Goal: Transaction & Acquisition: Purchase product/service

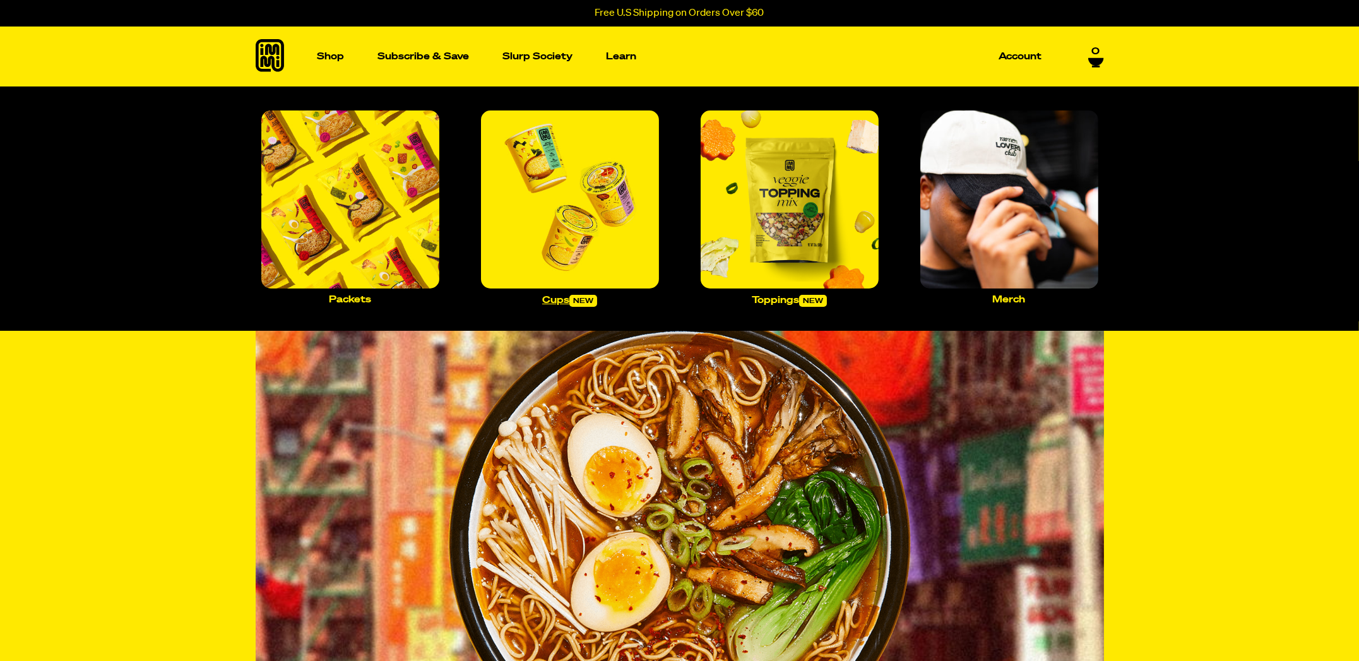
click at [646, 242] on img "Main navigation" at bounding box center [570, 199] width 178 height 178
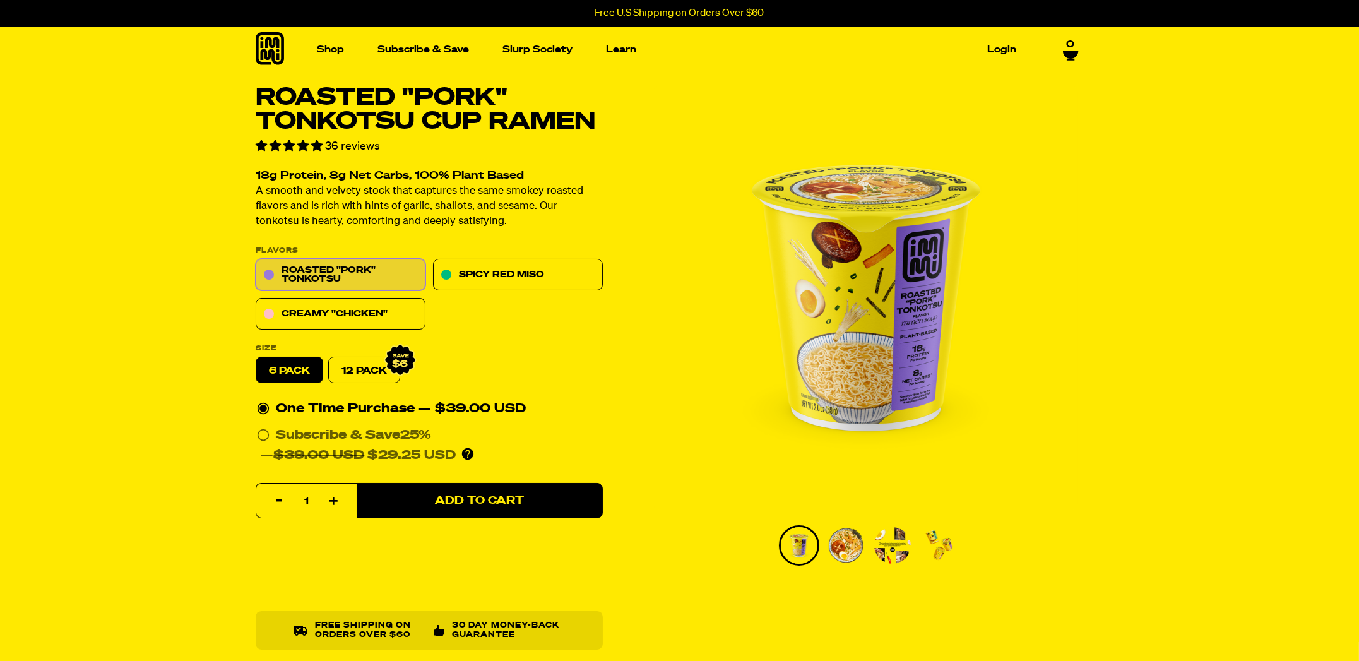
click at [857, 331] on img "1 of 4" at bounding box center [866, 298] width 424 height 424
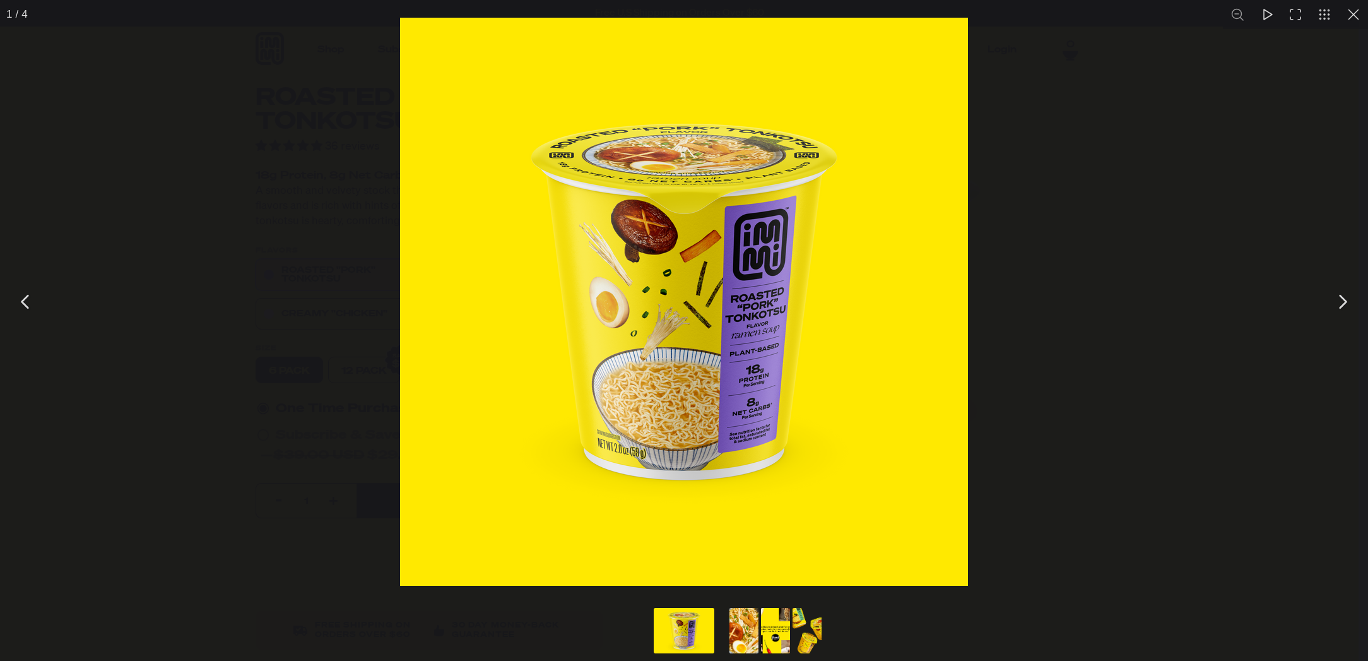
click at [773, 636] on button "Go to slide #3" at bounding box center [775, 630] width 61 height 45
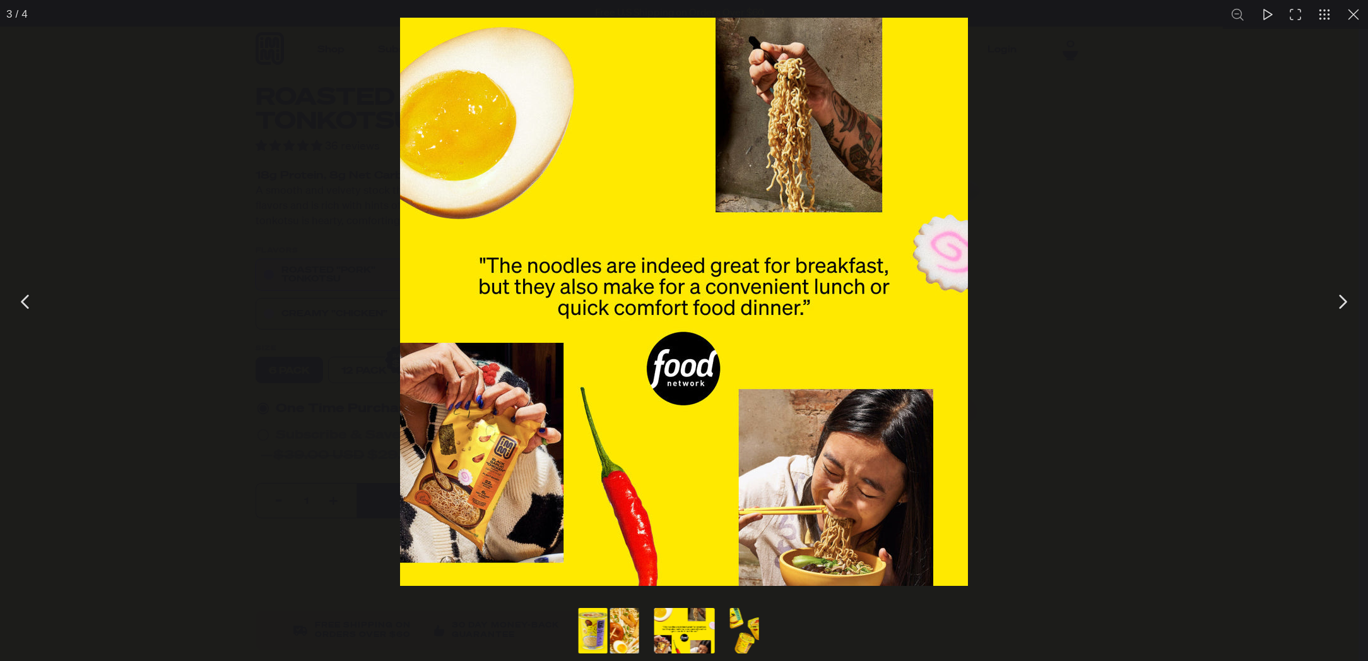
click at [630, 633] on button "Go to slide #2" at bounding box center [625, 630] width 61 height 45
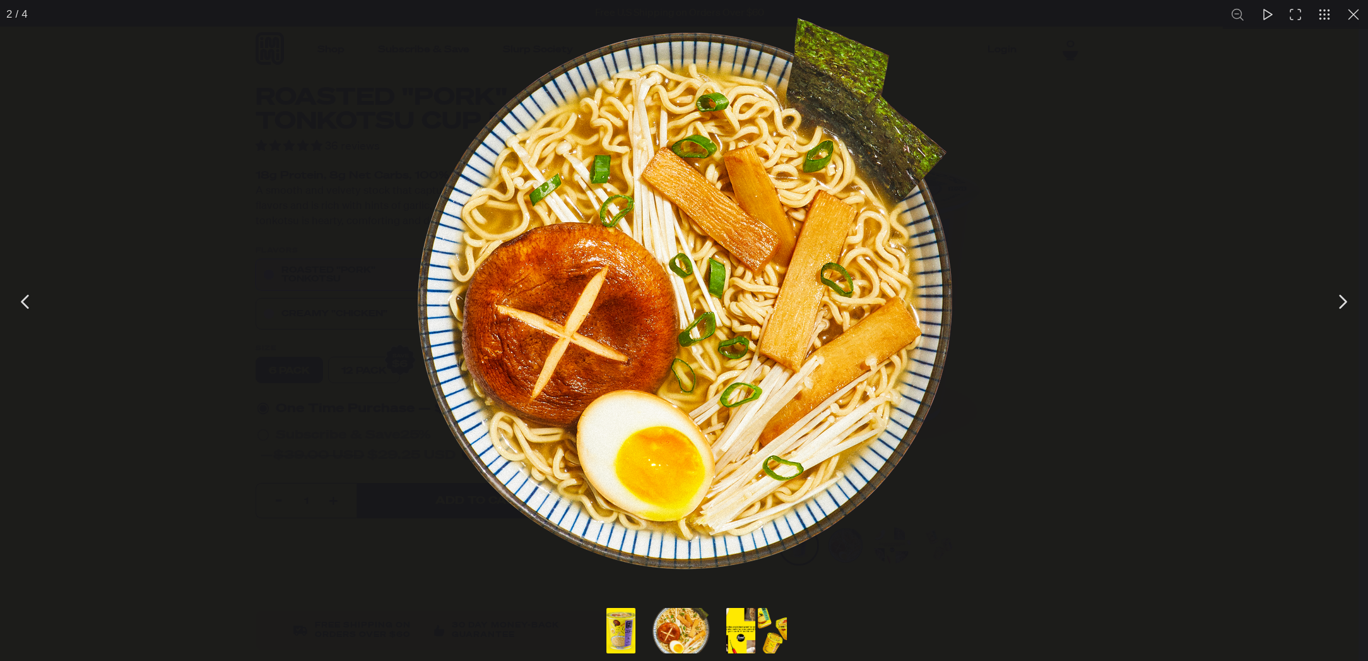
click at [785, 633] on button "Go to slide #4" at bounding box center [772, 630] width 61 height 45
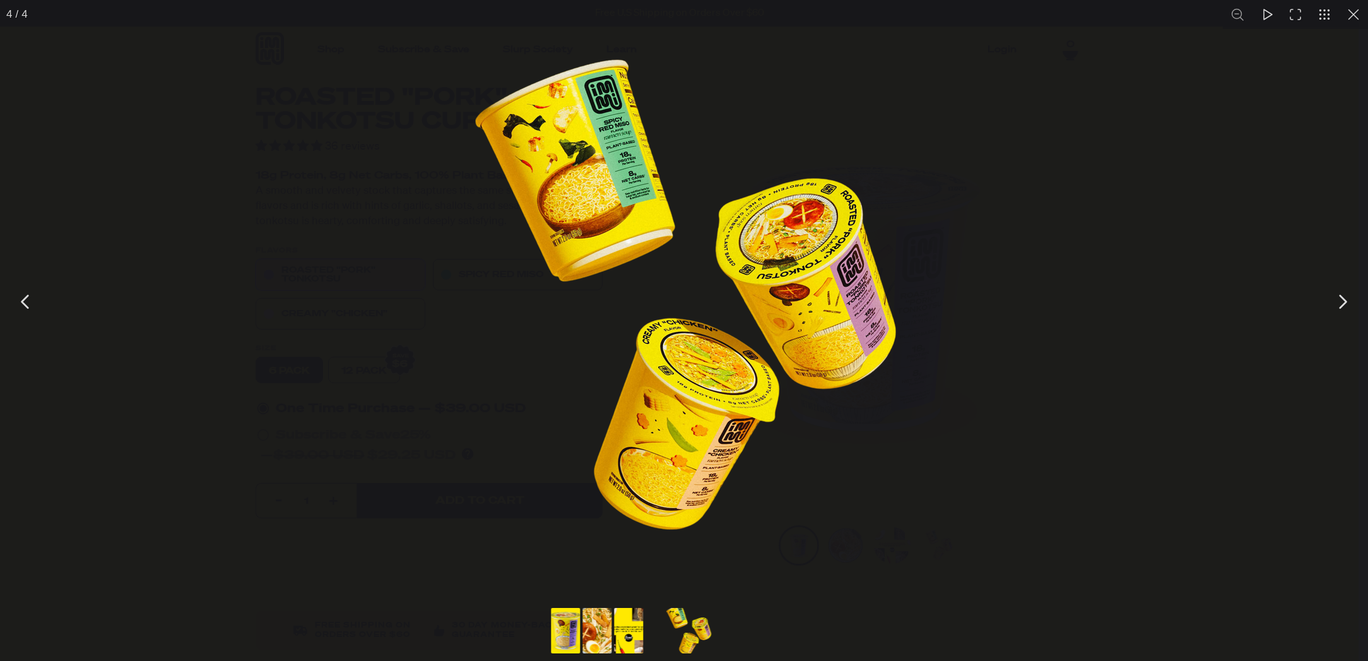
click at [836, 552] on img "You can close this modal content with the ESC key" at bounding box center [684, 302] width 568 height 568
click at [831, 411] on img "You can close this modal content with the ESC key" at bounding box center [684, 302] width 568 height 568
click at [1358, 18] on button "You can close this modal content with the ESC key" at bounding box center [1353, 14] width 29 height 29
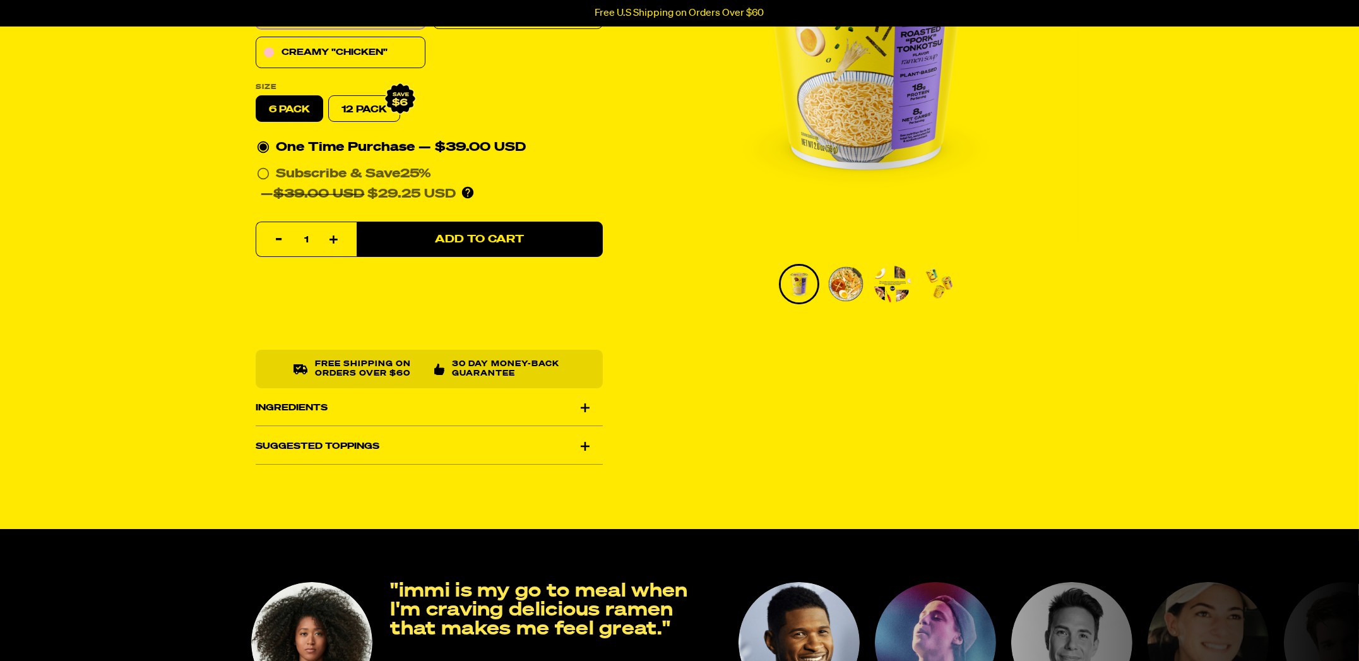
scroll to position [379, 0]
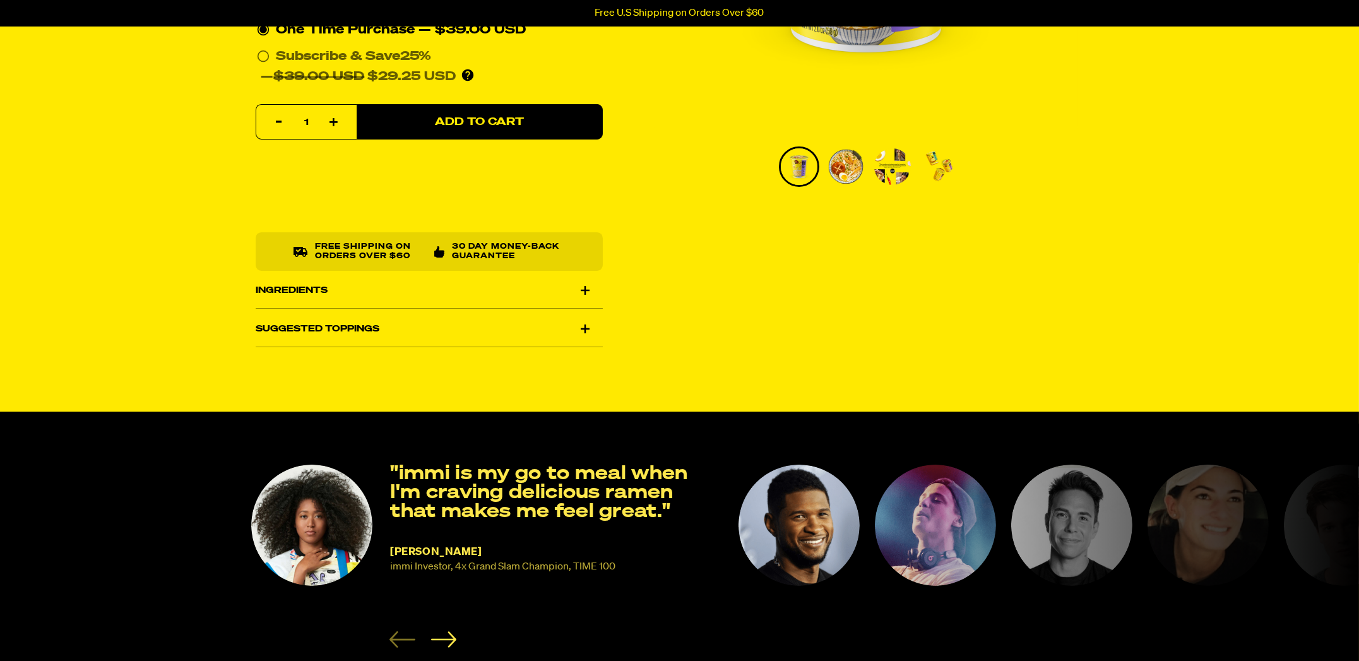
click at [301, 278] on div "Ingredients" at bounding box center [429, 290] width 347 height 35
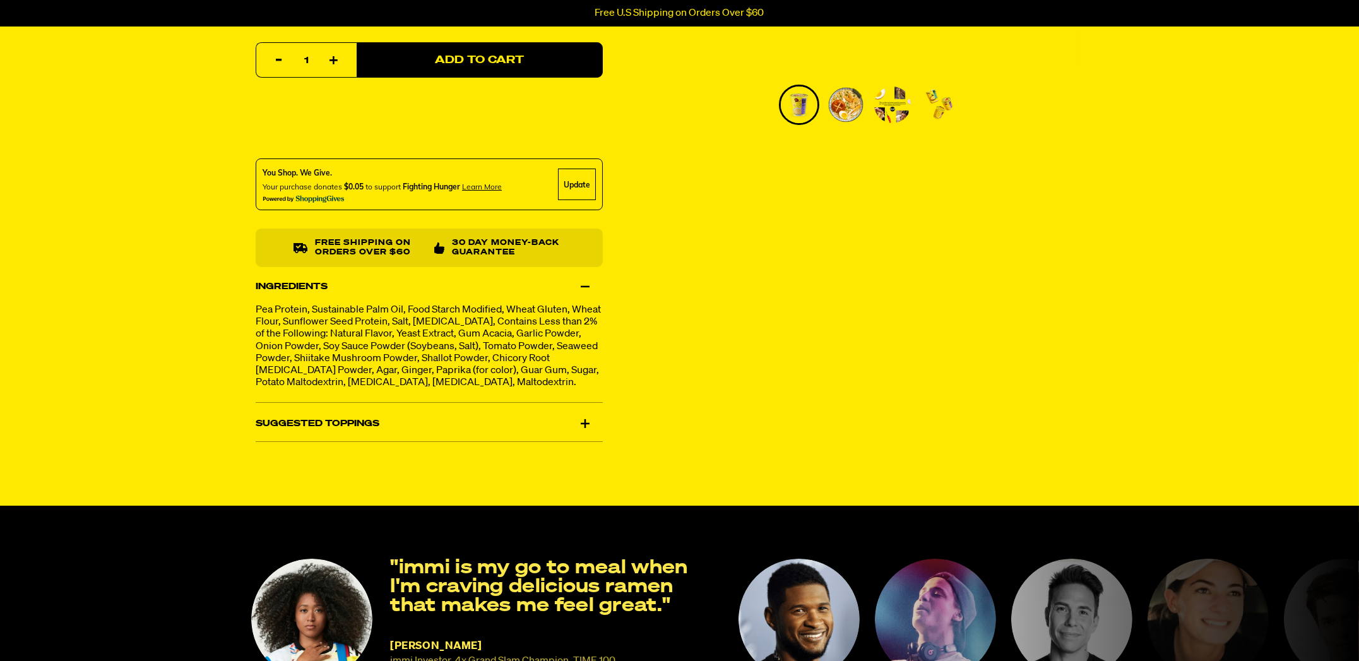
scroll to position [442, 0]
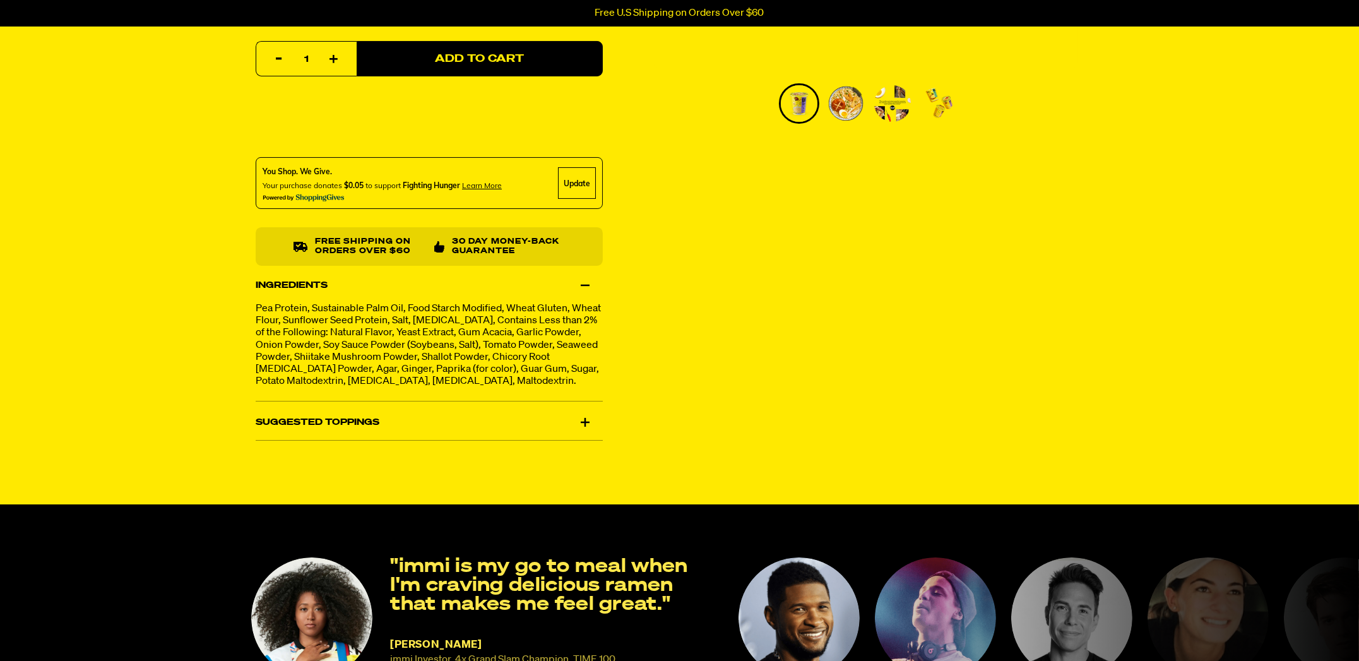
click at [357, 440] on div "Suggested Toppings" at bounding box center [429, 422] width 347 height 35
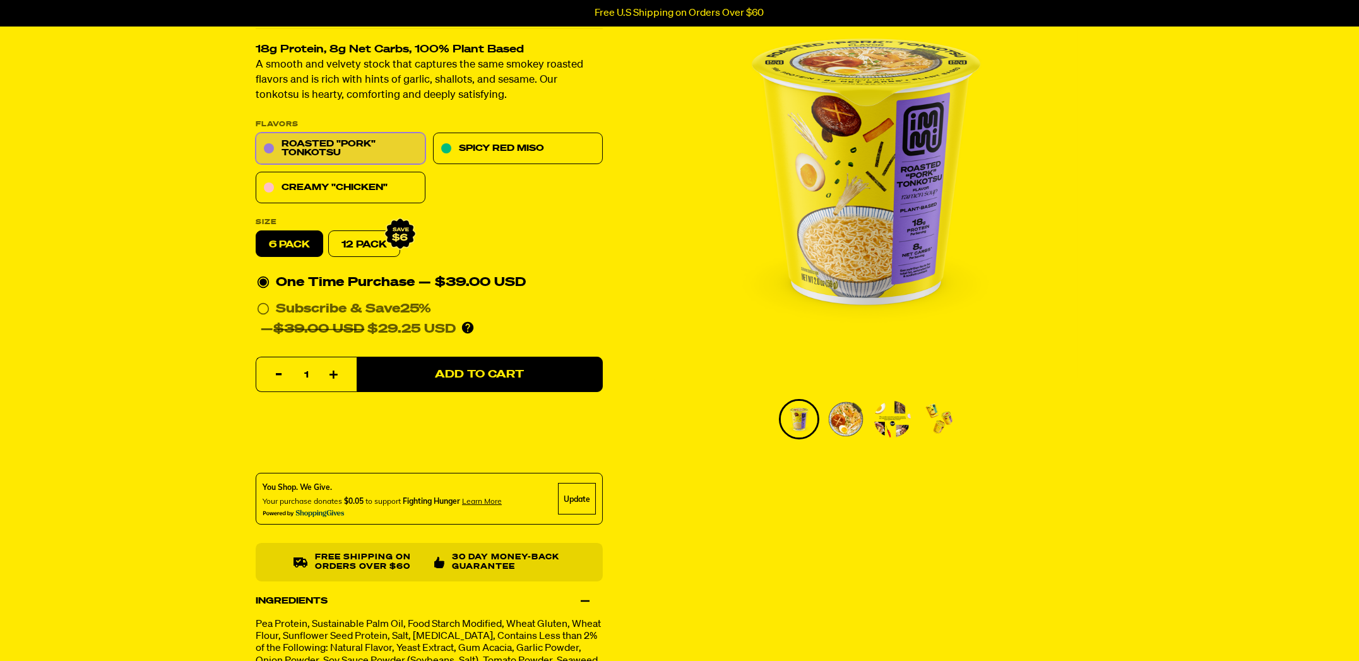
scroll to position [0, 0]
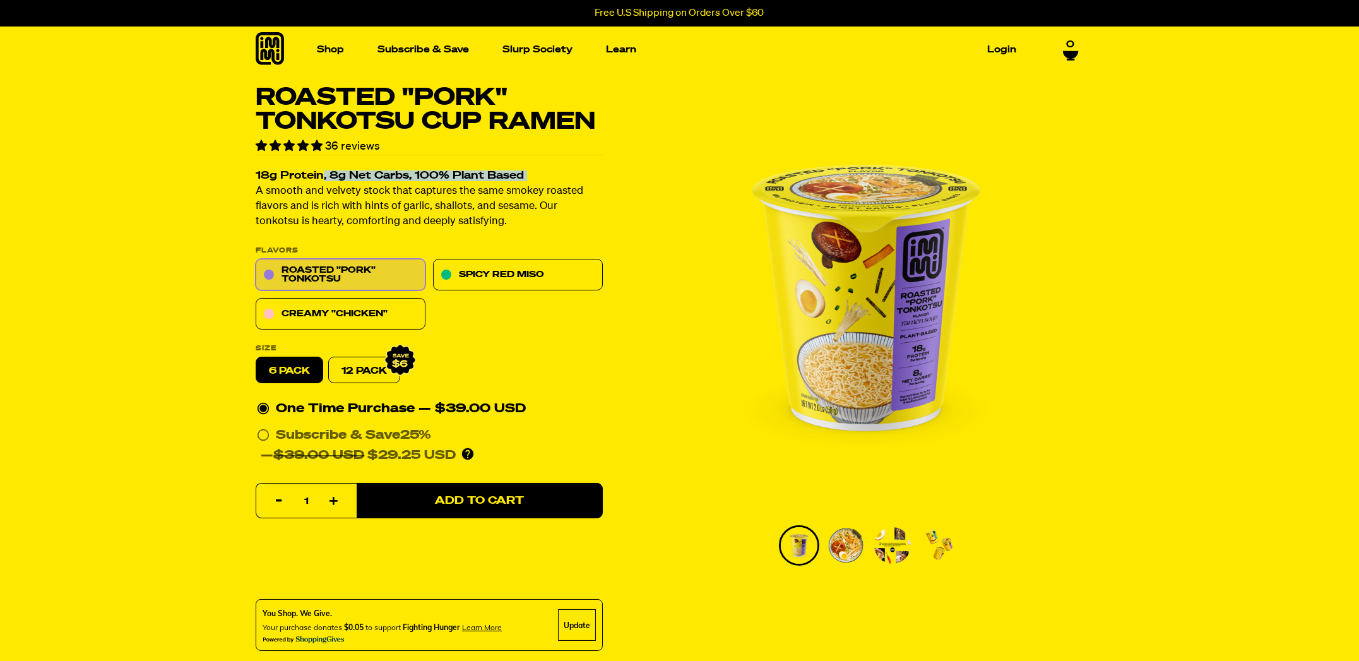
drag, startPoint x: 239, startPoint y: 182, endPoint x: 319, endPoint y: 180, distance: 80.2
click at [319, 180] on div "Roasted "Pork" Tonkotsu Cup Ramen 36 reviews 18g Protein, 8g Net Carbs, 100% Pl…" at bounding box center [679, 522] width 909 height 872
click at [339, 174] on h2 "18g Protein, 8g Net Carbs, 100% Plant Based" at bounding box center [429, 176] width 347 height 11
drag, startPoint x: 412, startPoint y: 179, endPoint x: 547, endPoint y: 180, distance: 134.4
click at [547, 180] on h2 "18g Protein, 8g Net Carbs, 100% Plant Based" at bounding box center [429, 176] width 347 height 11
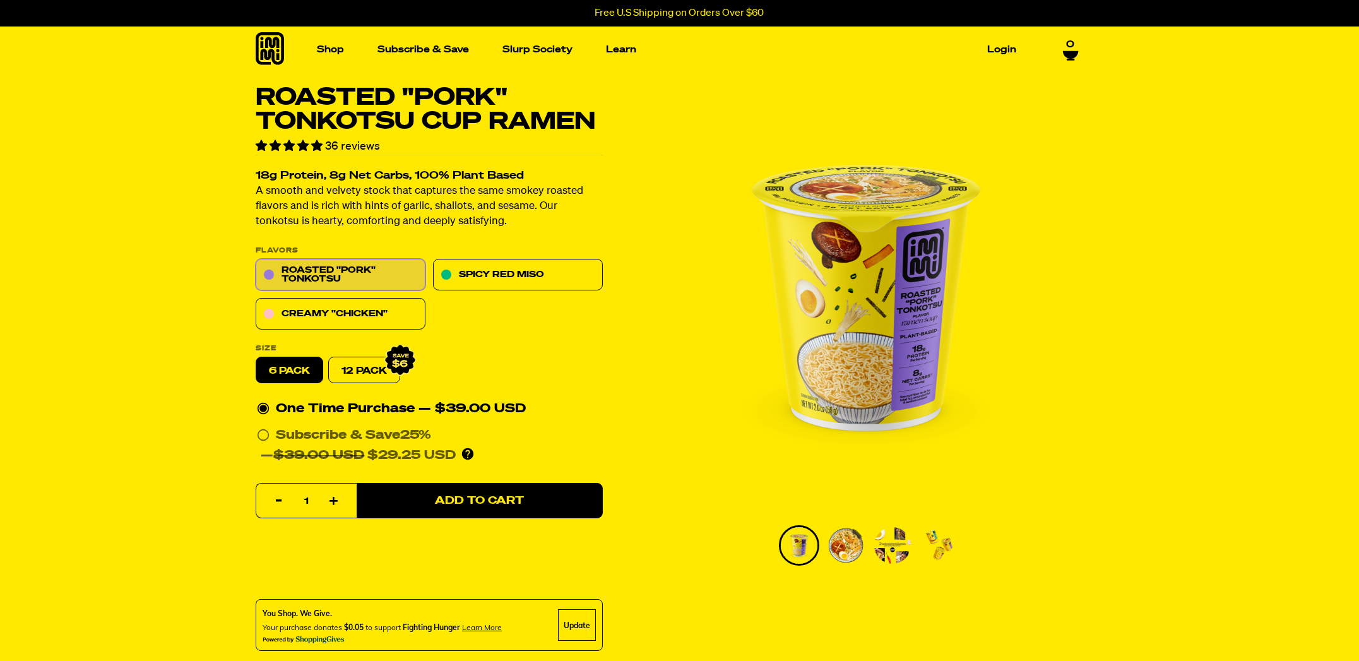
click at [564, 186] on p "A smooth and velvety stock that captures the same smokey roasted flavors and is…" at bounding box center [429, 206] width 347 height 45
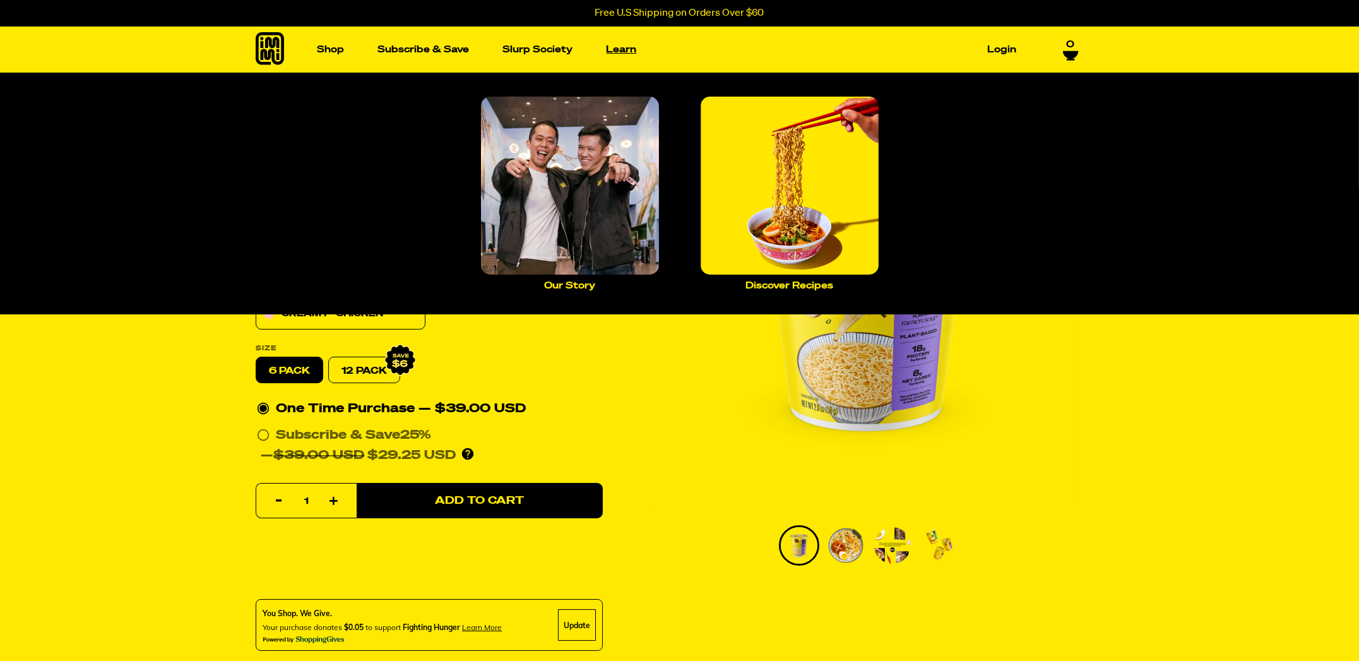
click at [603, 47] on link "Learn" at bounding box center [621, 50] width 40 height 20
click at [771, 217] on img "Main navigation" at bounding box center [790, 186] width 178 height 178
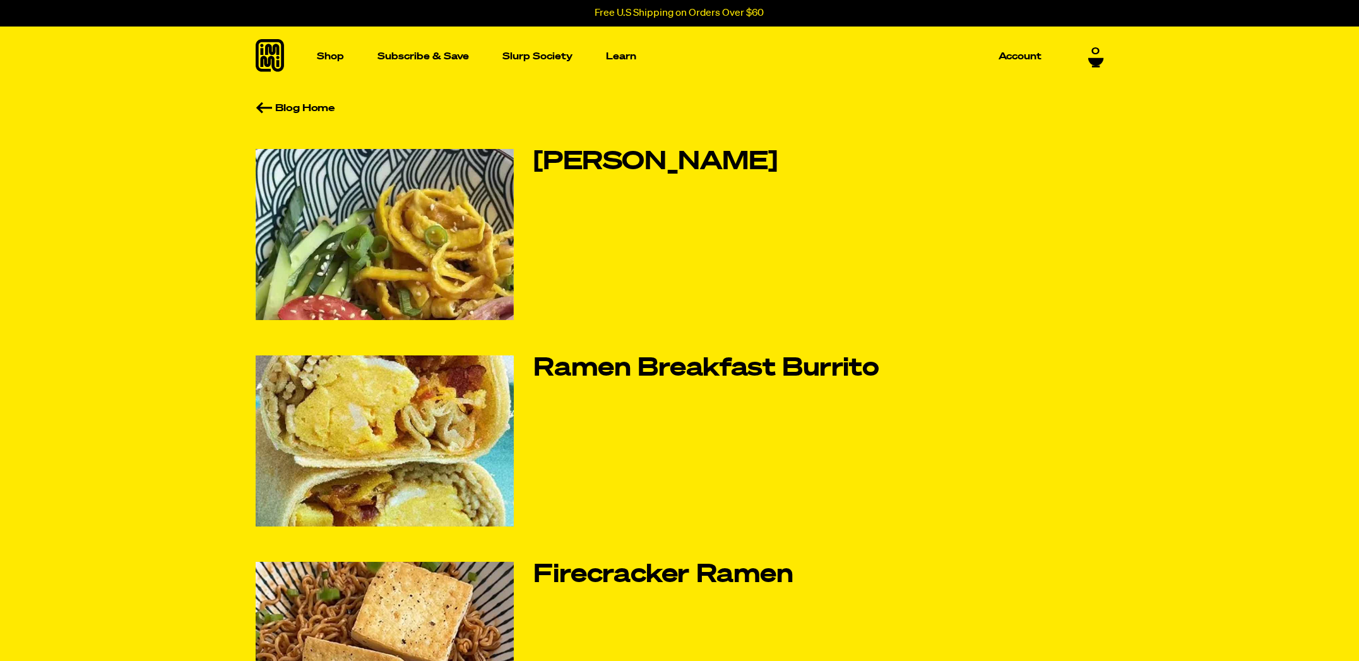
click at [488, 194] on img at bounding box center [385, 234] width 258 height 171
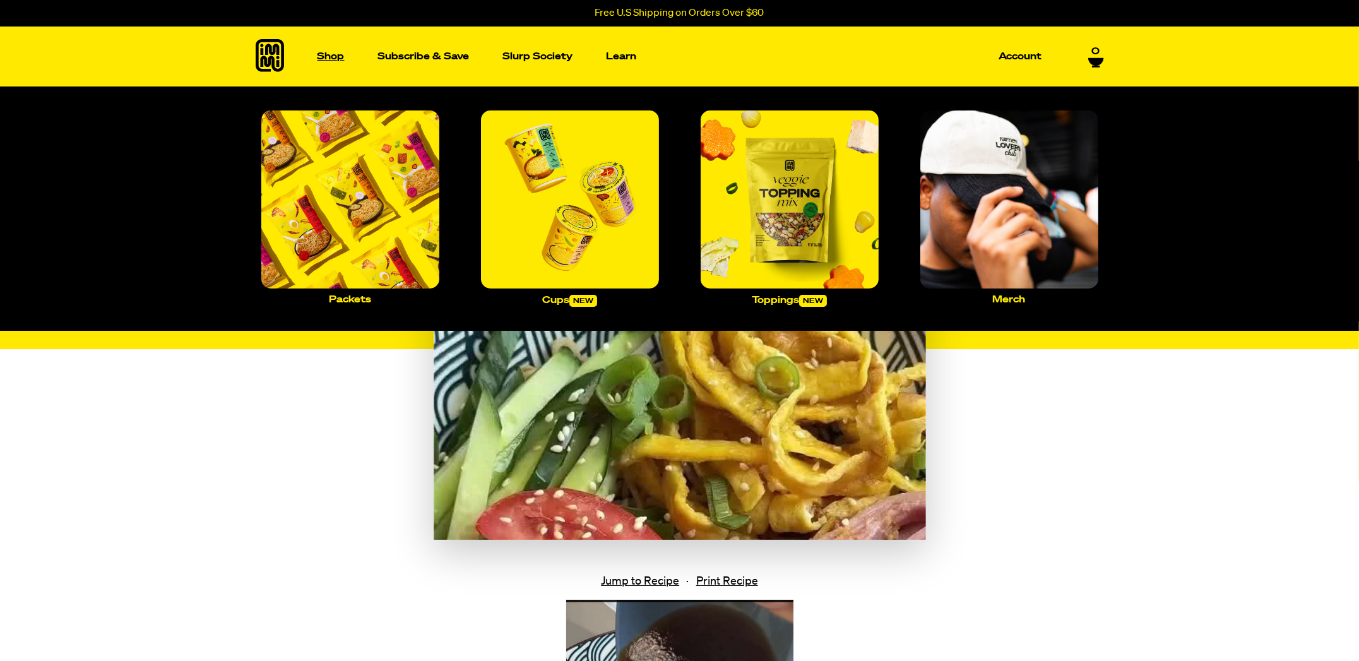
click at [332, 58] on p "Shop" at bounding box center [330, 56] width 27 height 9
click at [359, 296] on p "Packets" at bounding box center [350, 299] width 42 height 9
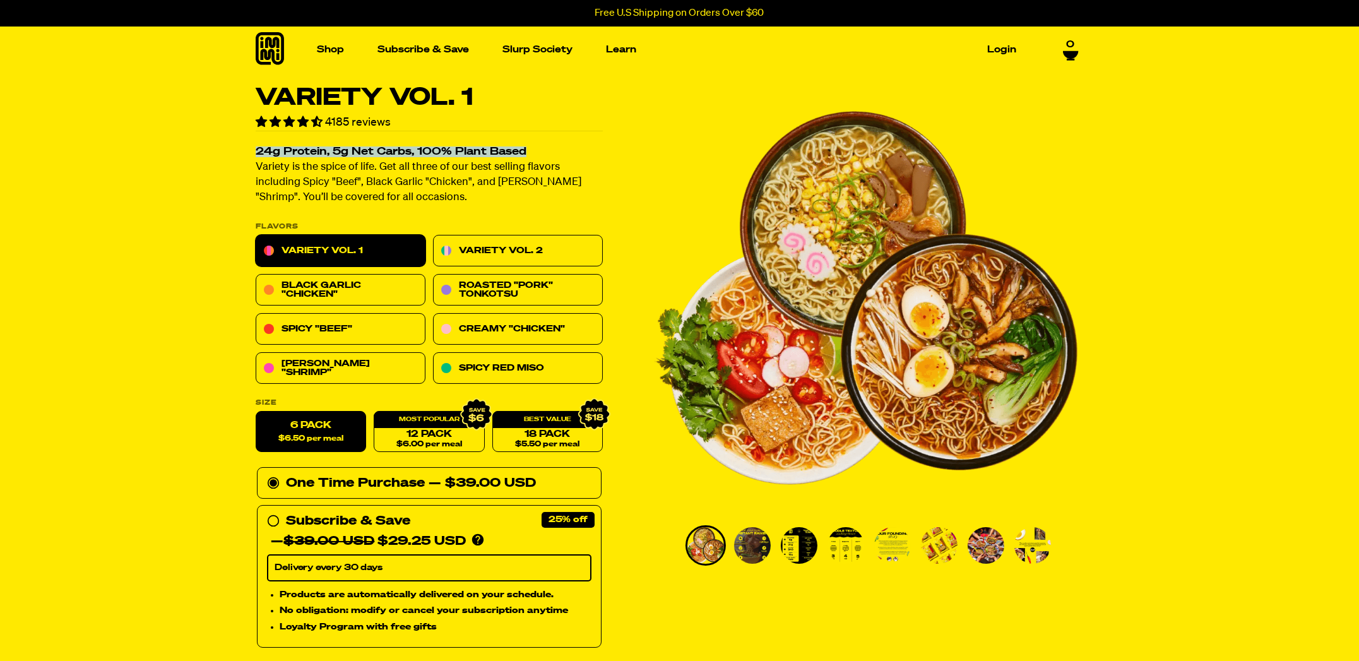
drag, startPoint x: 253, startPoint y: 150, endPoint x: 535, endPoint y: 148, distance: 281.5
click at [534, 148] on div "Variety Vol. 1 4185 reviews 24g Protein, 5g Net Carbs, 100% Plant Based Variety…" at bounding box center [679, 659] width 909 height 1147
click at [793, 543] on img "Go to slide 3" at bounding box center [799, 545] width 37 height 37
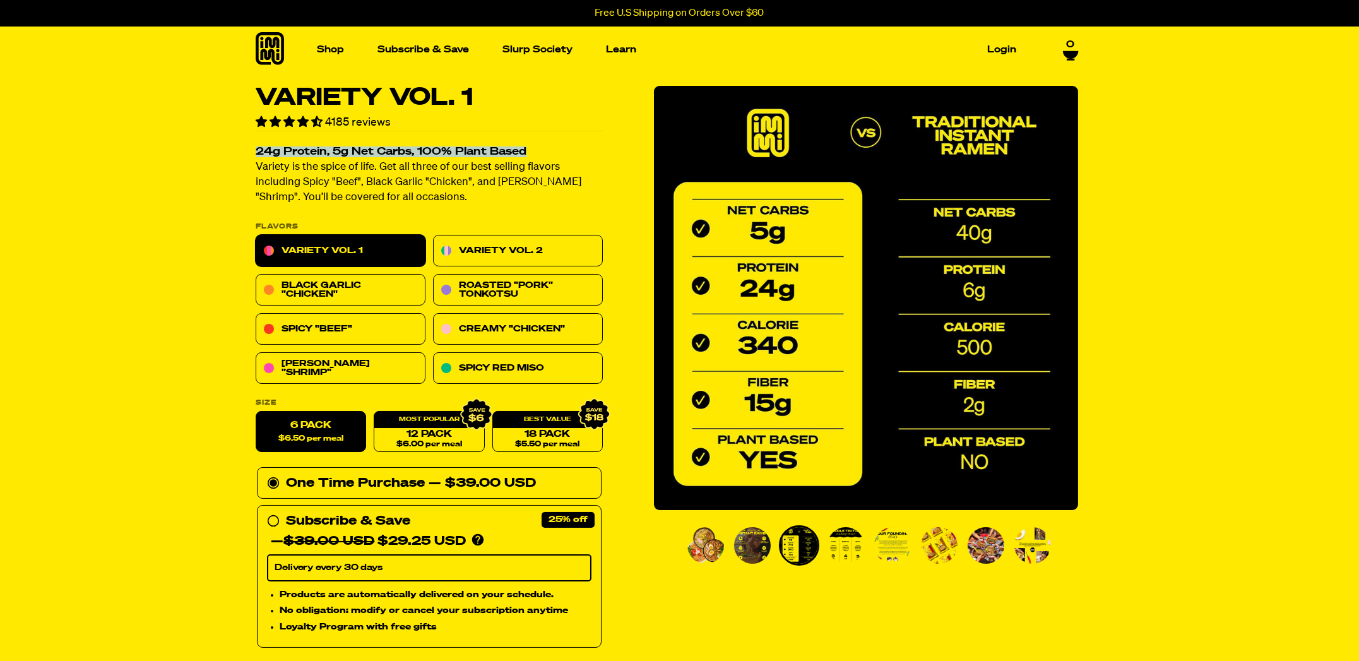
click at [842, 543] on img "Go to slide 4" at bounding box center [845, 545] width 37 height 37
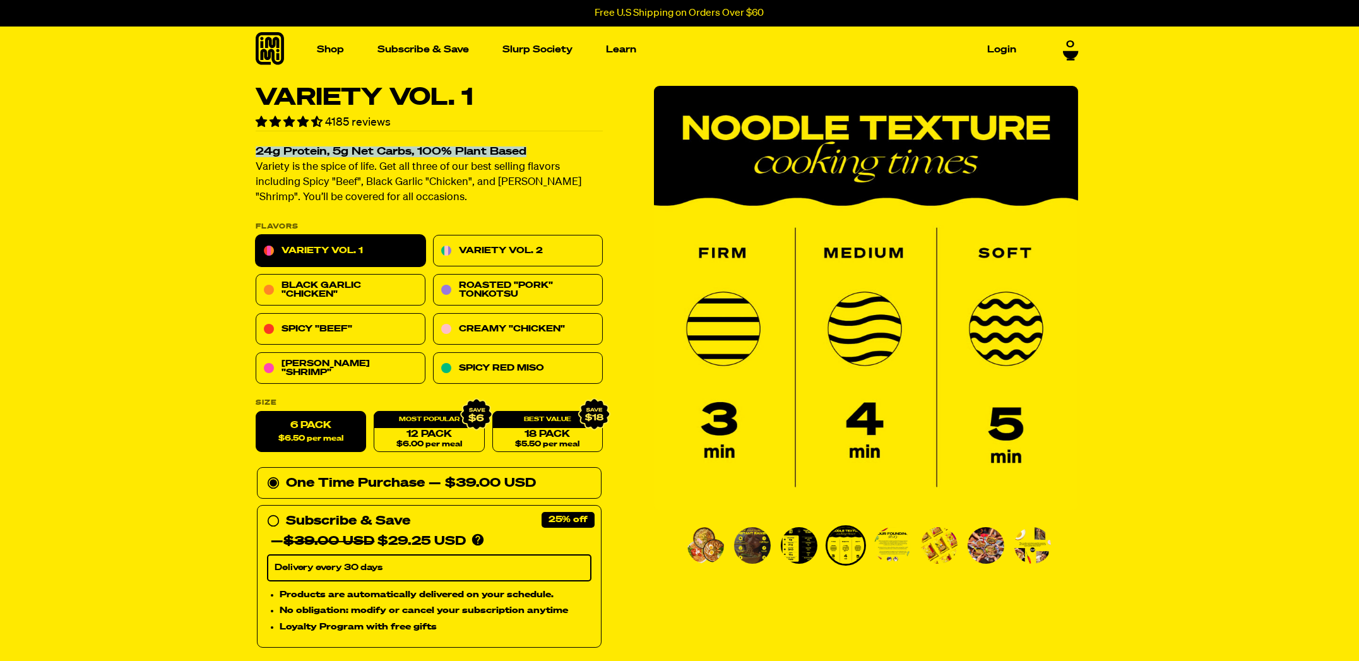
click at [890, 548] on img "Go to slide 5" at bounding box center [892, 545] width 37 height 37
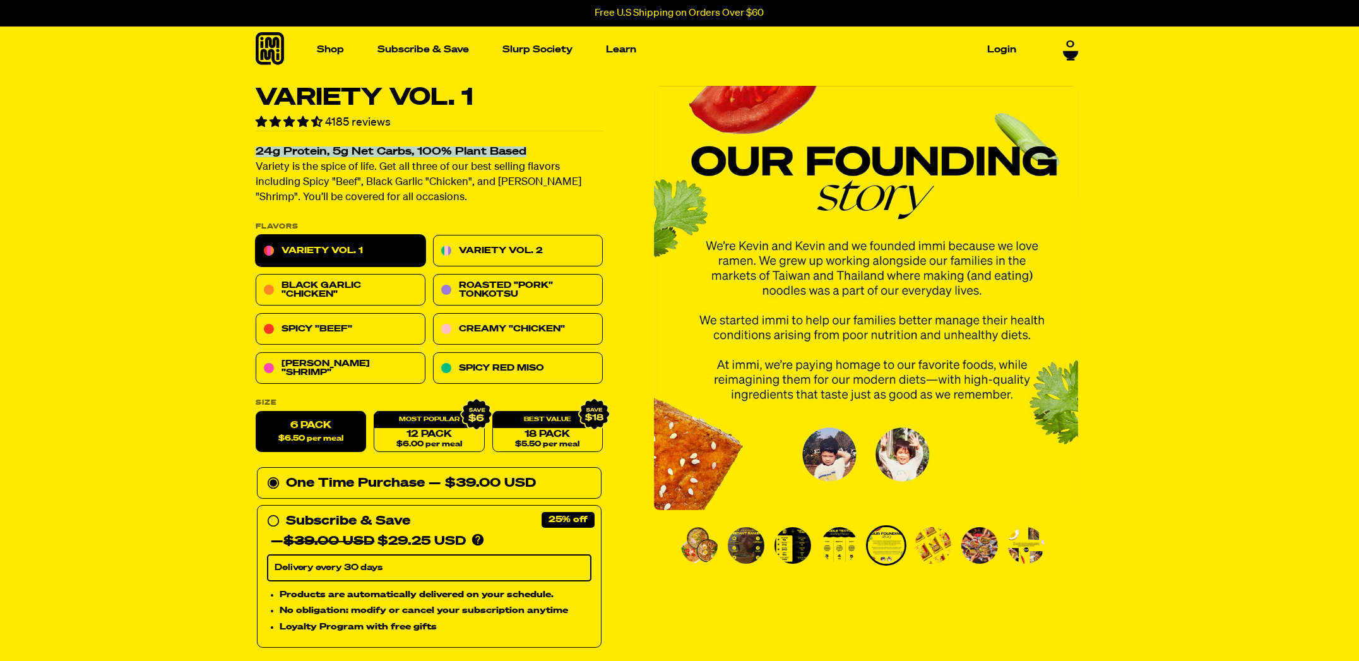
click at [943, 550] on img "Go to slide 6" at bounding box center [933, 545] width 37 height 37
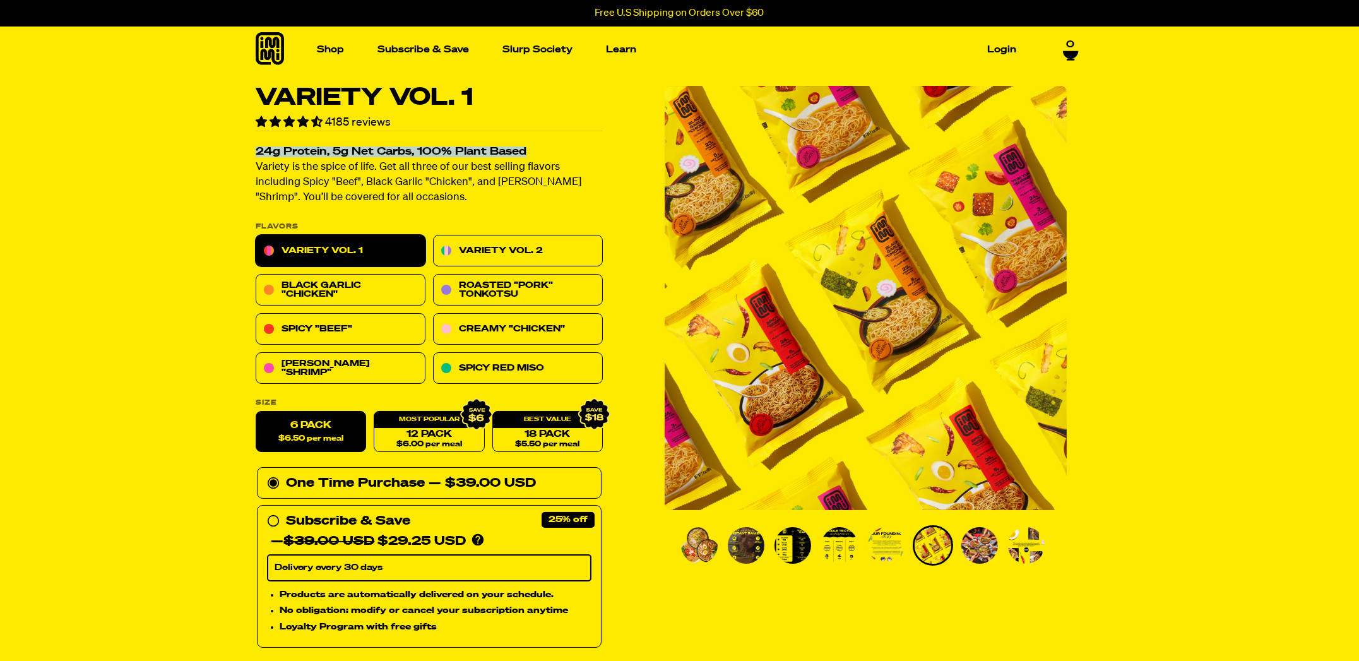
click at [1000, 537] on ul "PDP main carousel thumbnails" at bounding box center [866, 545] width 374 height 40
click at [745, 545] on img "Go to slide 2" at bounding box center [746, 545] width 37 height 37
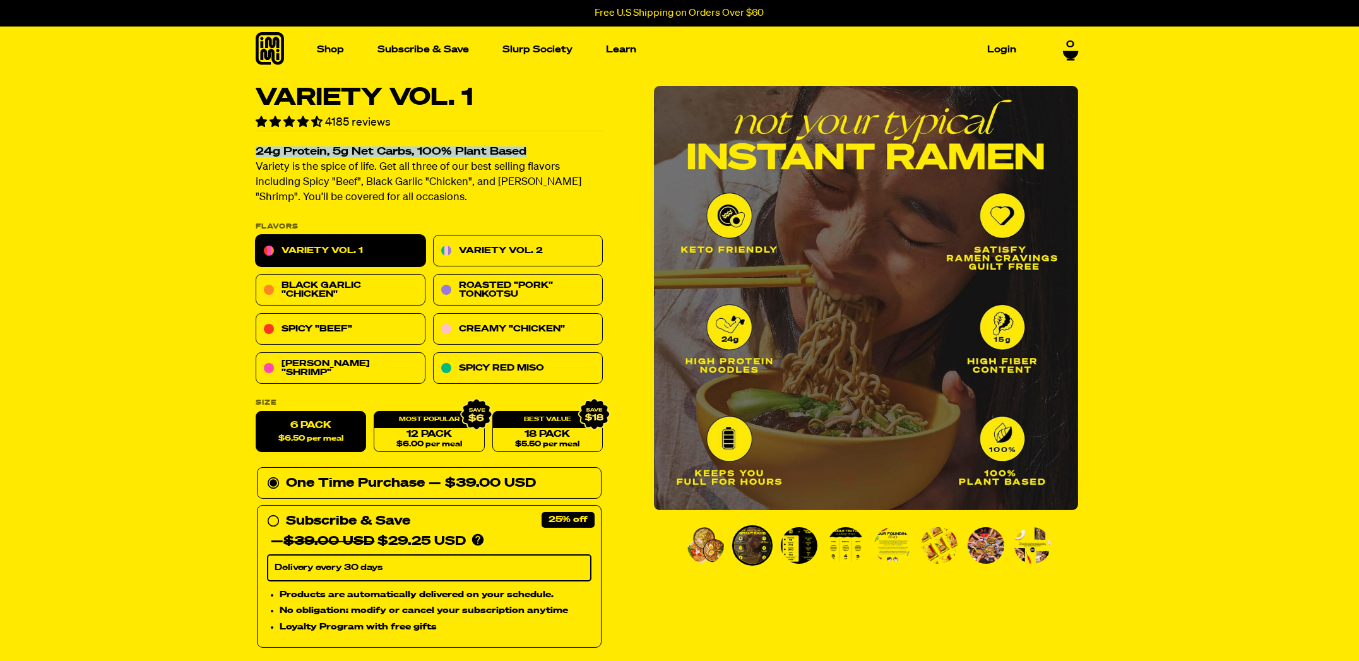
click at [802, 540] on img "Go to slide 3" at bounding box center [799, 545] width 37 height 37
